Goal: Task Accomplishment & Management: Use online tool/utility

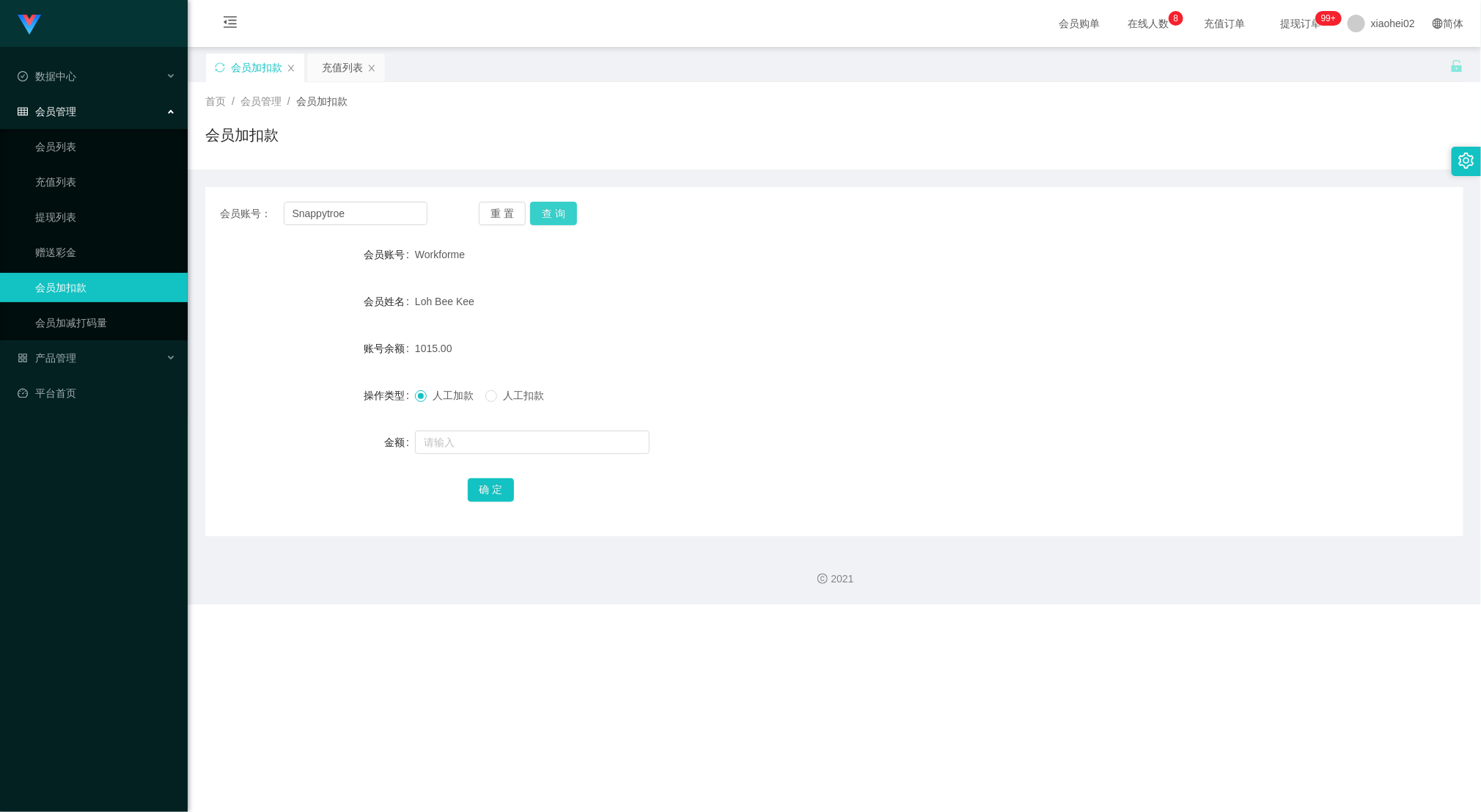
type input "Snappytroe"
click at [552, 218] on button "查 询" at bounding box center [553, 213] width 47 height 24
click at [480, 438] on input "text" at bounding box center [532, 442] width 235 height 24
type input "156"
click at [501, 484] on button "确 定" at bounding box center [491, 490] width 47 height 24
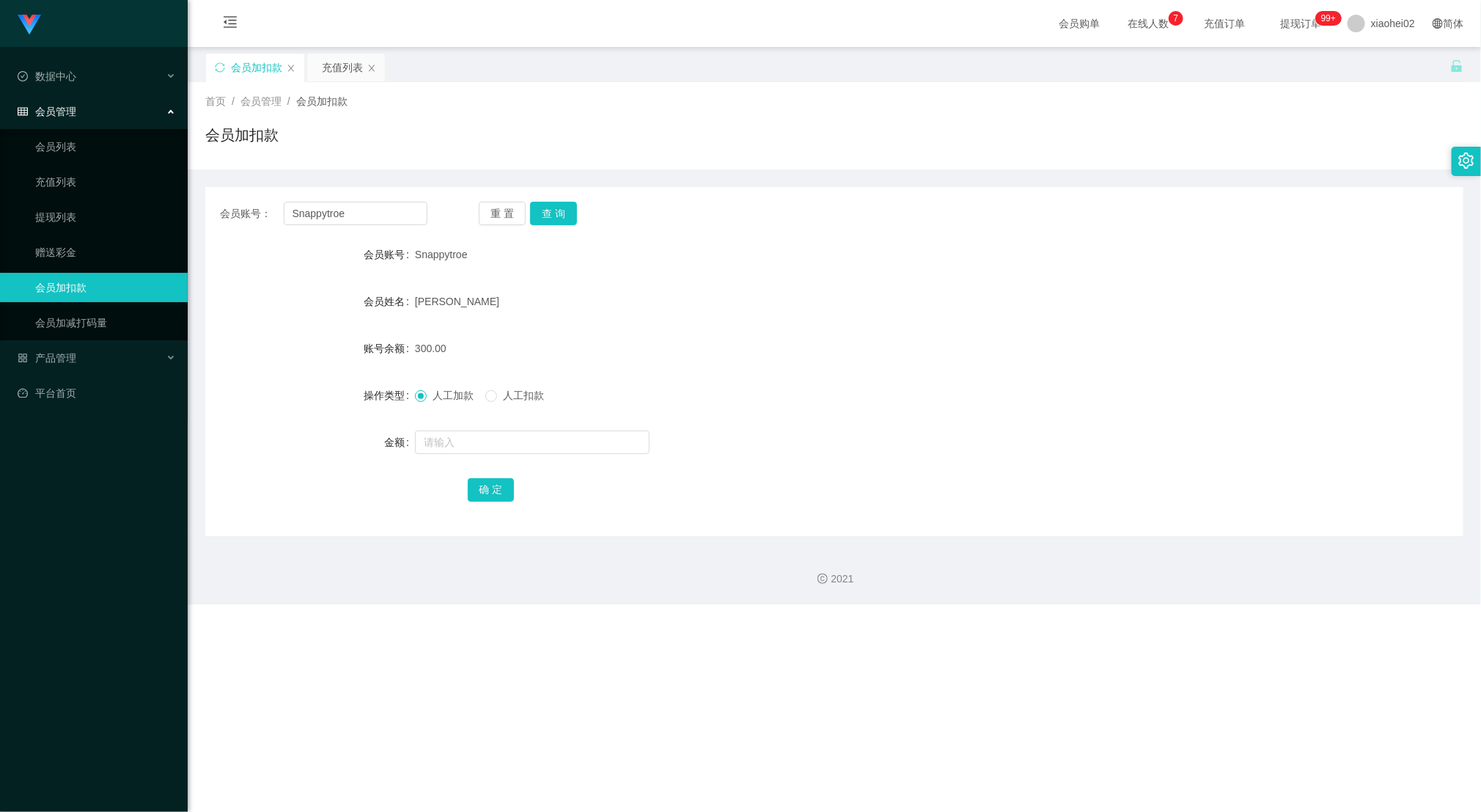
click at [484, 251] on div "Snappytroe" at bounding box center [782, 255] width 734 height 29
click at [683, 335] on div "300.00" at bounding box center [782, 348] width 734 height 29
click at [594, 671] on div "Jingdong工作台代理端 数据中心 会员管理 会员列表 充值列表 提现列表 赠送彩金 会员加扣款 会员加减打码量 产品管理 平台首页 保存配置 重置配置 …" at bounding box center [740, 406] width 1481 height 812
click at [509, 693] on div "Jingdong工作台代理端 数据中心 会员管理 会员列表 充值列表 提现列表 赠送彩金 会员加扣款 会员加减打码量 产品管理 平台首页 保存配置 重置配置 …" at bounding box center [740, 406] width 1481 height 812
